Goal: Find specific fact: Find specific page/section

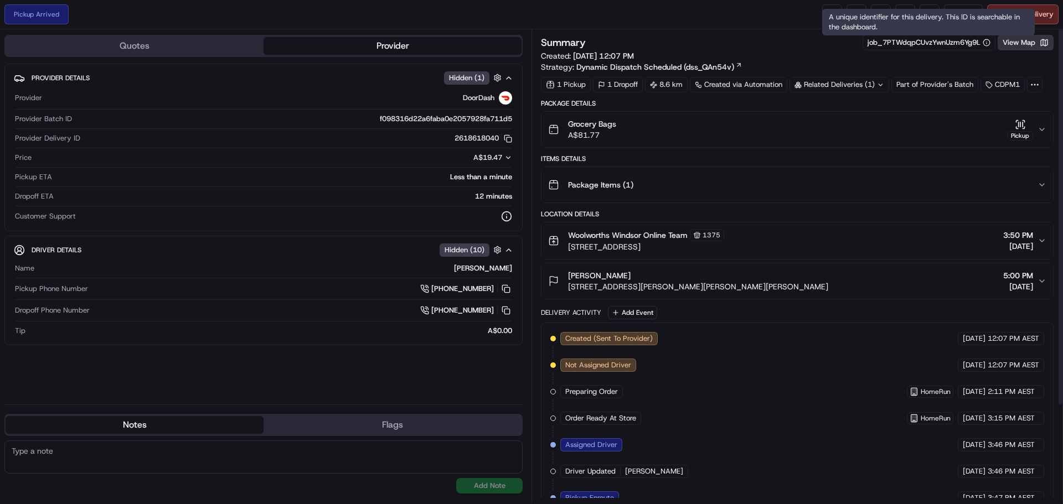
click at [1014, 39] on button "View Map" at bounding box center [1026, 43] width 56 height 16
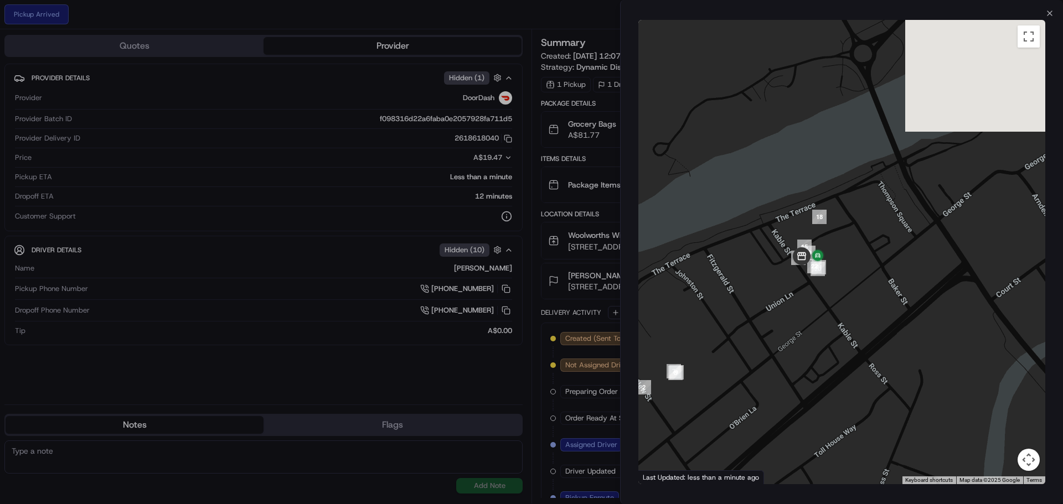
drag, startPoint x: 887, startPoint y: 133, endPoint x: 819, endPoint y: 300, distance: 179.8
click at [819, 298] on div at bounding box center [841, 252] width 407 height 465
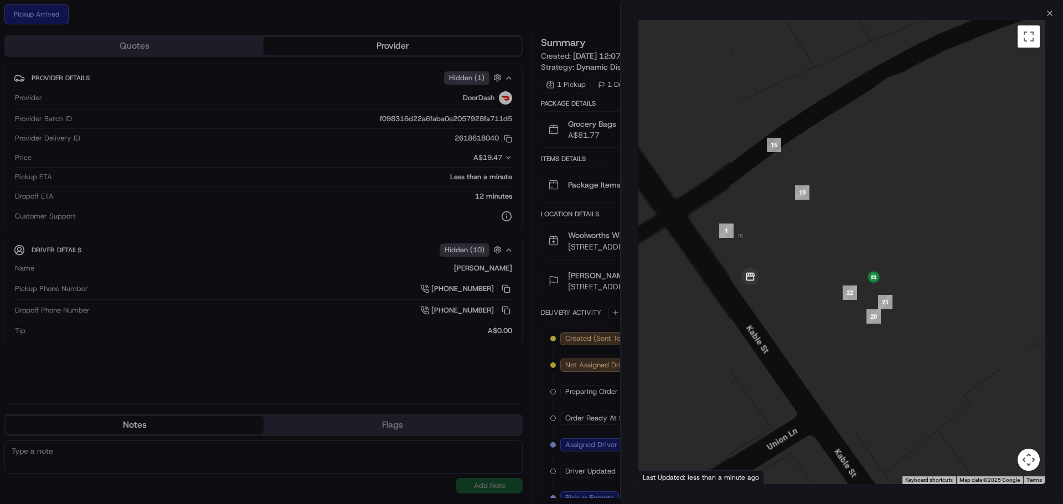
drag, startPoint x: 798, startPoint y: 298, endPoint x: 915, endPoint y: 224, distance: 138.4
click at [957, 210] on div at bounding box center [841, 252] width 407 height 465
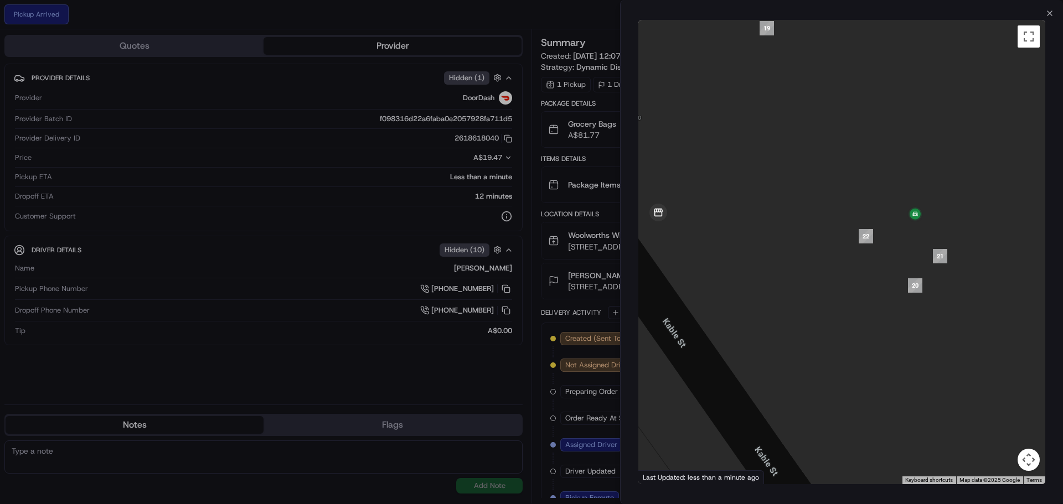
drag, startPoint x: 891, startPoint y: 237, endPoint x: 929, endPoint y: 145, distance: 99.8
click at [951, 126] on div at bounding box center [841, 252] width 407 height 465
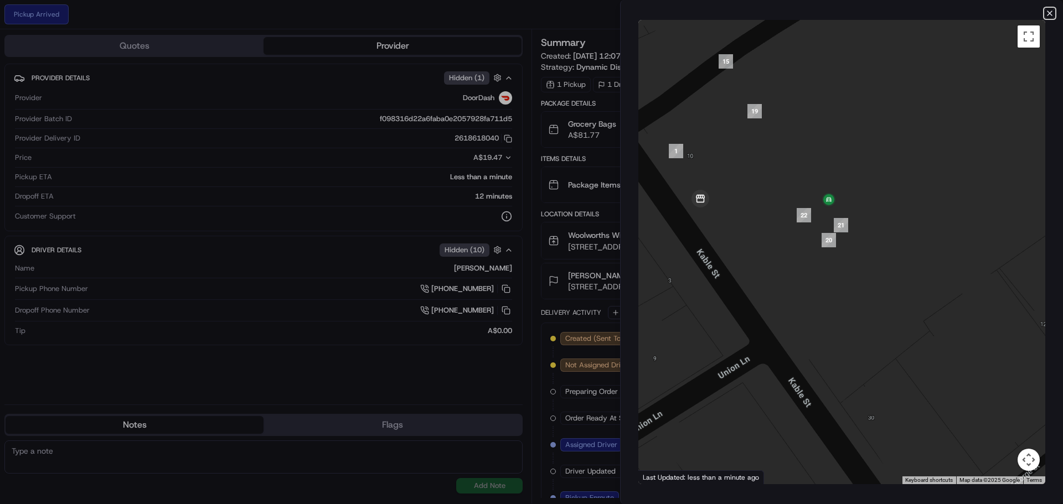
click at [1047, 13] on icon "button" at bounding box center [1049, 13] width 9 height 9
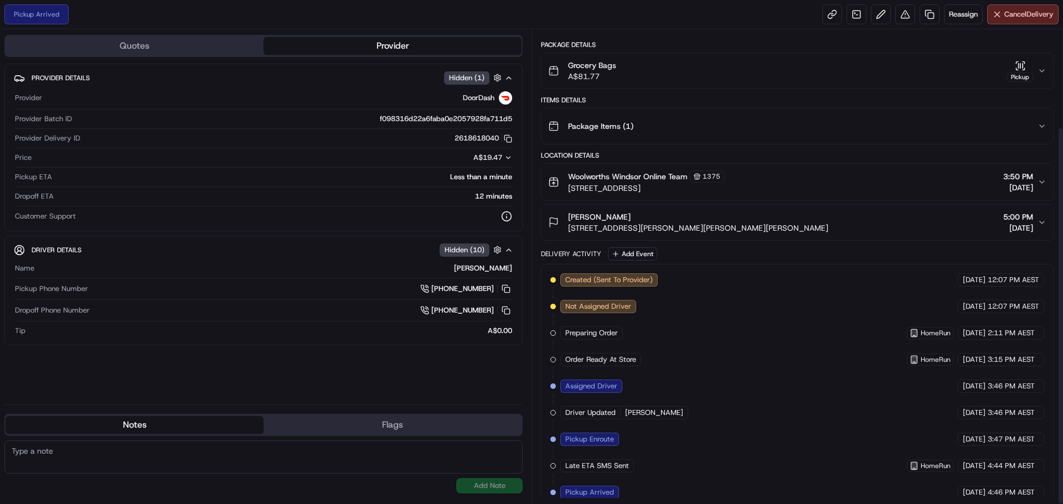
scroll to position [122, 0]
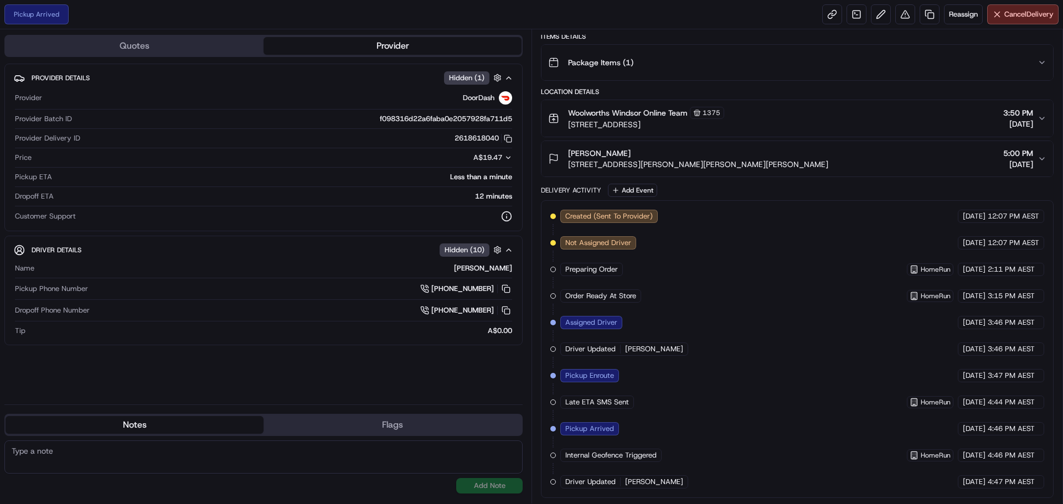
drag, startPoint x: 719, startPoint y: 123, endPoint x: 683, endPoint y: 128, distance: 36.8
click at [683, 128] on span "[STREET_ADDRESS]" at bounding box center [646, 124] width 156 height 11
click at [757, 125] on div "Woolworths Windsor Online Team 1375 6-16 Kable Street, Windsor, NSW 2756, AU 3:…" at bounding box center [792, 118] width 489 height 23
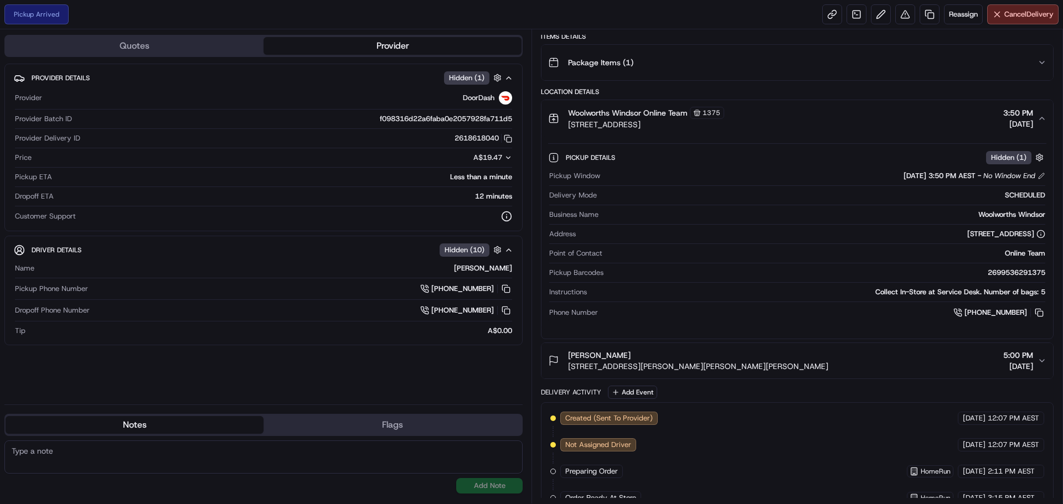
drag, startPoint x: 740, startPoint y: 128, endPoint x: 568, endPoint y: 127, distance: 171.6
click at [568, 127] on div "Woolworths Windsor Online Team 1375 6-16 Kable Street, Windsor, NSW 2756, AU 3:…" at bounding box center [792, 118] width 489 height 23
copy span "[STREET_ADDRESS]"
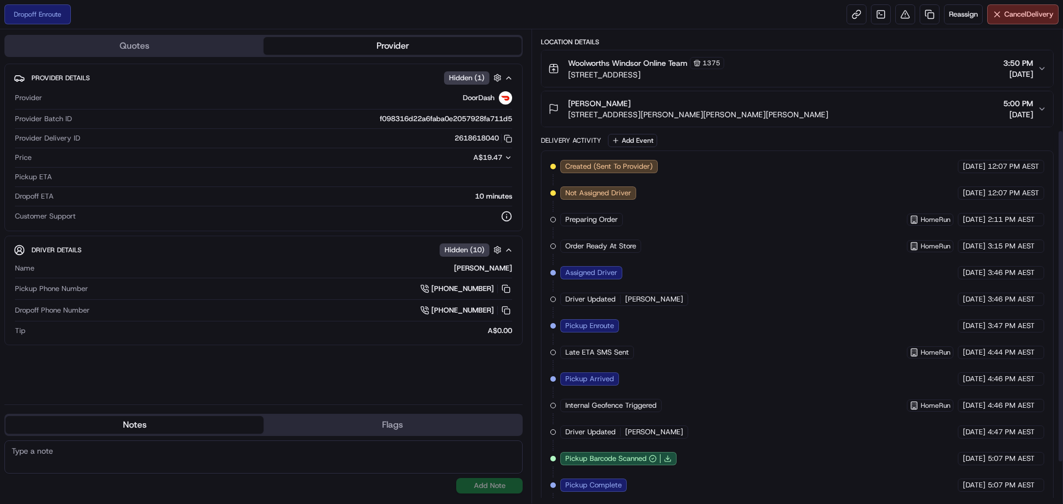
scroll to position [202, 0]
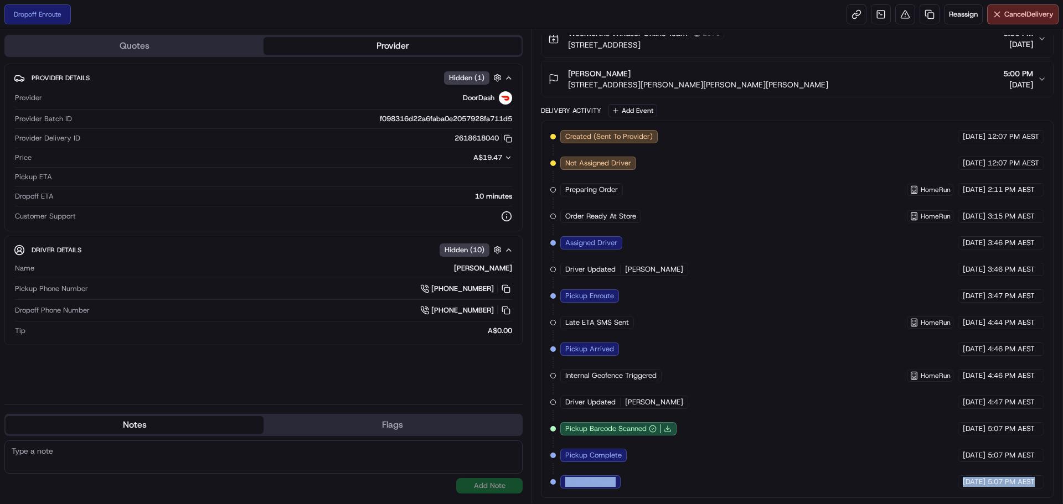
copy div "Dropoff Enroute DoorDash [DATE] 5:07 PM AEST"
drag, startPoint x: 560, startPoint y: 480, endPoint x: 1034, endPoint y: 485, distance: 474.0
click at [1034, 485] on div "Created (Sent To Provider) DoorDash [DATE] 12:07 PM AEST Not Assigned Driver Do…" at bounding box center [797, 309] width 494 height 359
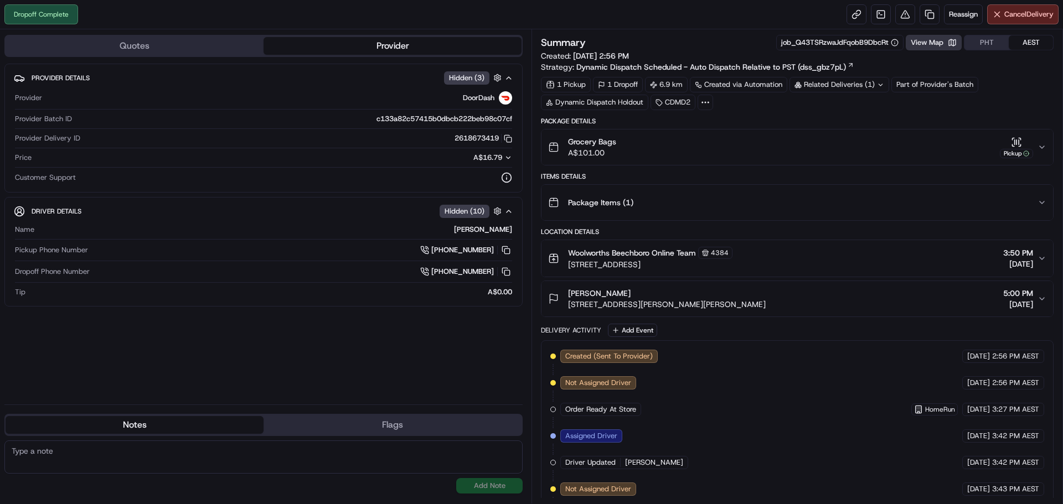
click at [937, 35] on button "View Map" at bounding box center [934, 43] width 56 height 16
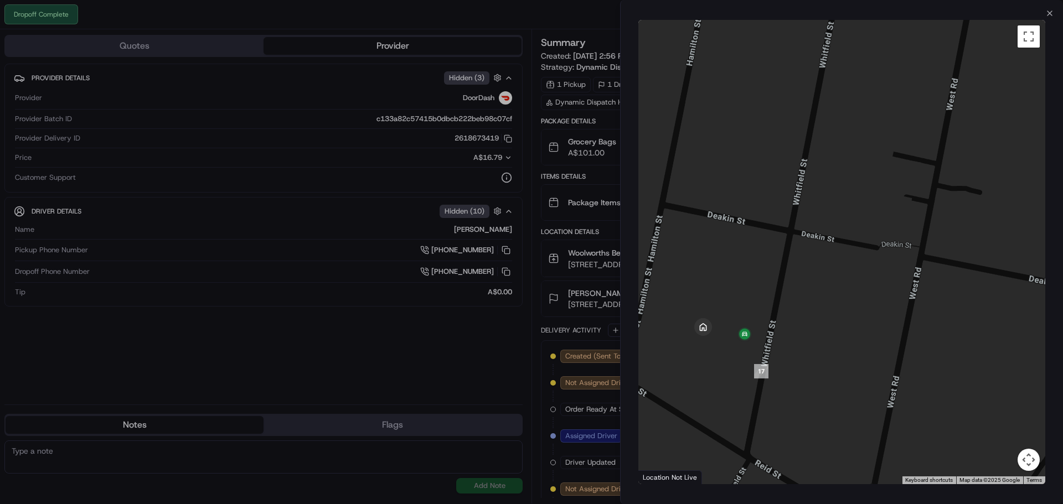
drag, startPoint x: 847, startPoint y: 332, endPoint x: 904, endPoint y: 302, distance: 64.7
click at [904, 302] on div at bounding box center [841, 252] width 407 height 465
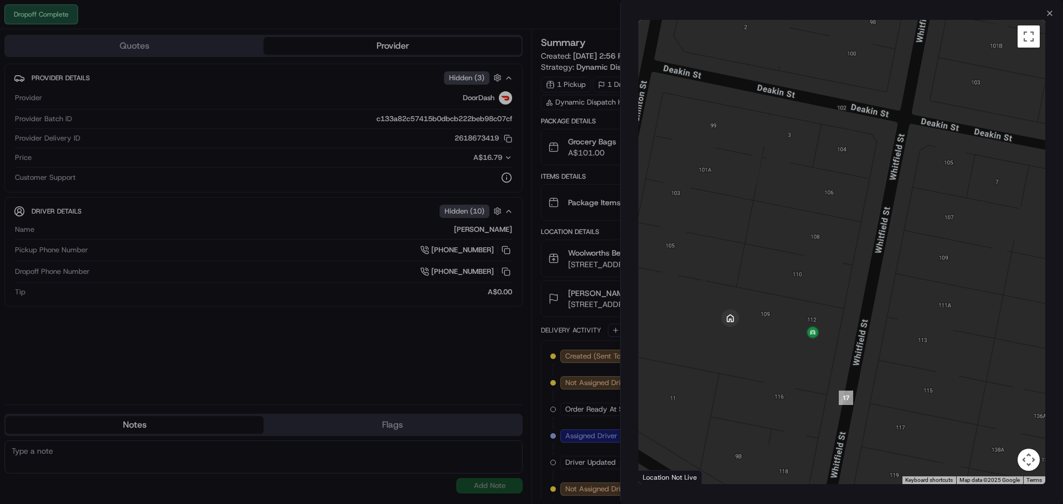
drag, startPoint x: 879, startPoint y: 386, endPoint x: 917, endPoint y: 377, distance: 40.0
click at [917, 377] on div at bounding box center [841, 252] width 407 height 465
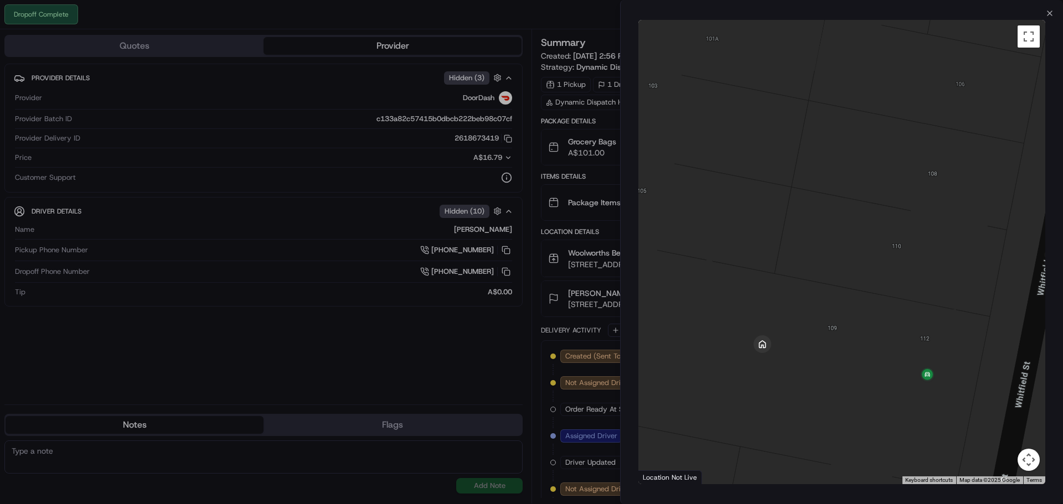
drag, startPoint x: 980, startPoint y: 385, endPoint x: 994, endPoint y: 425, distance: 42.7
click at [994, 425] on div at bounding box center [841, 252] width 407 height 465
click at [586, 281] on div at bounding box center [531, 252] width 1063 height 504
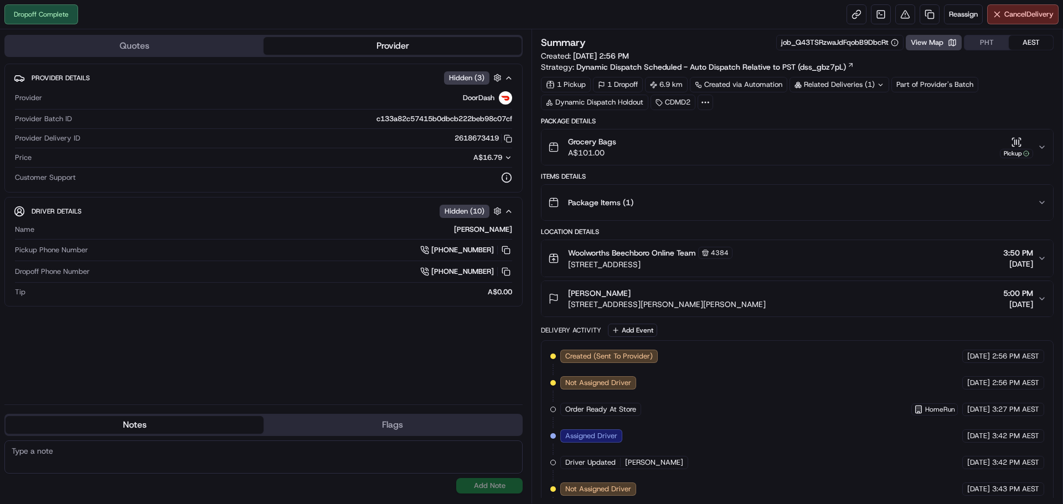
drag, startPoint x: 566, startPoint y: 305, endPoint x: 754, endPoint y: 295, distance: 188.0
click at [744, 302] on div "David O Stewart 112 Whitfield St, U 2, Bassendean, WA 6054, AU 5:00 PM 18/09/20…" at bounding box center [792, 299] width 489 height 22
copy span "112 Whitfield St, U 2, Bassendean, WA 6054, AU"
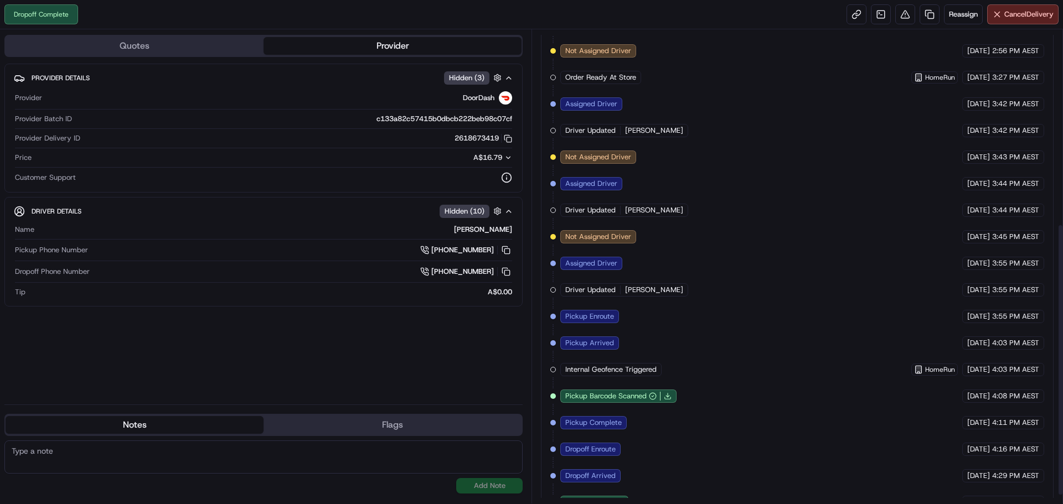
scroll to position [353, 0]
